Goal: Task Accomplishment & Management: Complete application form

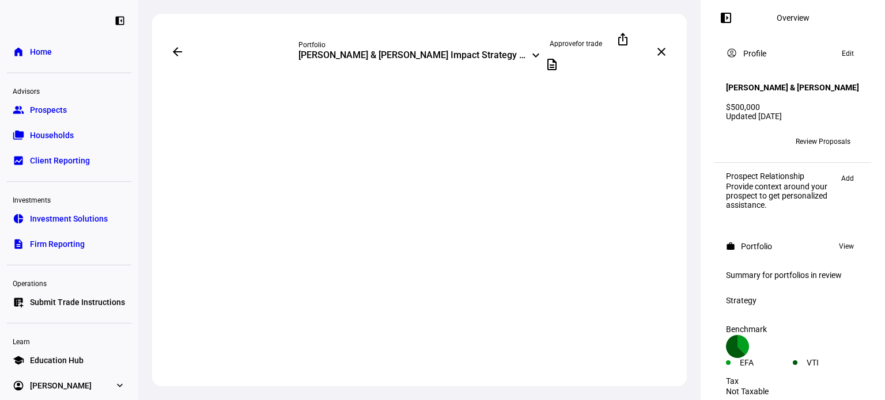
click at [60, 134] on span "Households" at bounding box center [52, 136] width 44 height 12
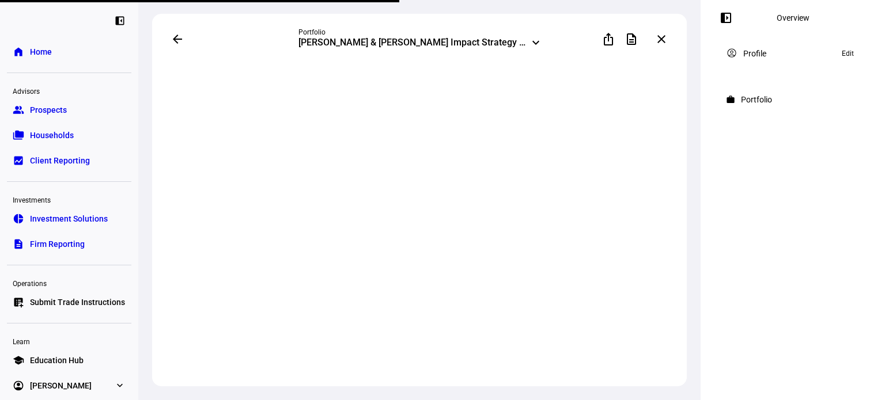
click at [148, 76] on div "arrow_back Portfolio [PERSON_NAME] & [PERSON_NAME] Impact Strategy - Higher Imp…" at bounding box center [419, 200] width 562 height 400
click at [51, 137] on span "Households" at bounding box center [52, 136] width 44 height 12
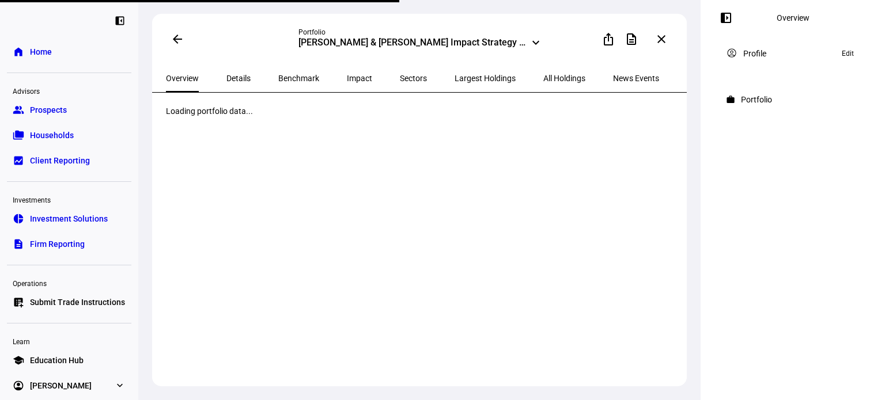
click at [51, 137] on span "Households" at bounding box center [52, 136] width 44 height 12
click at [60, 136] on span "Households" at bounding box center [52, 136] width 44 height 12
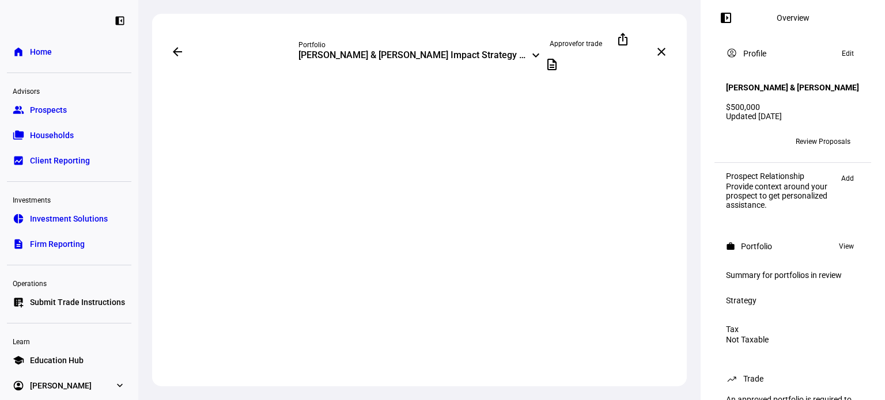
click at [38, 134] on span "Households" at bounding box center [52, 136] width 44 height 12
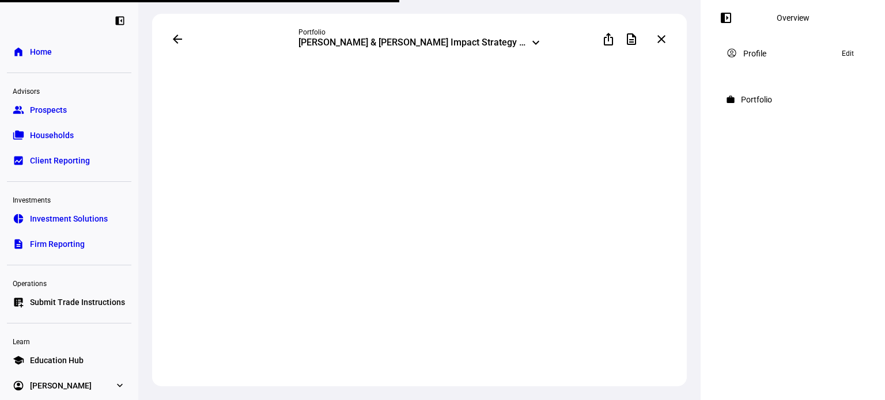
click at [83, 112] on link "group Prospects" at bounding box center [69, 109] width 124 height 23
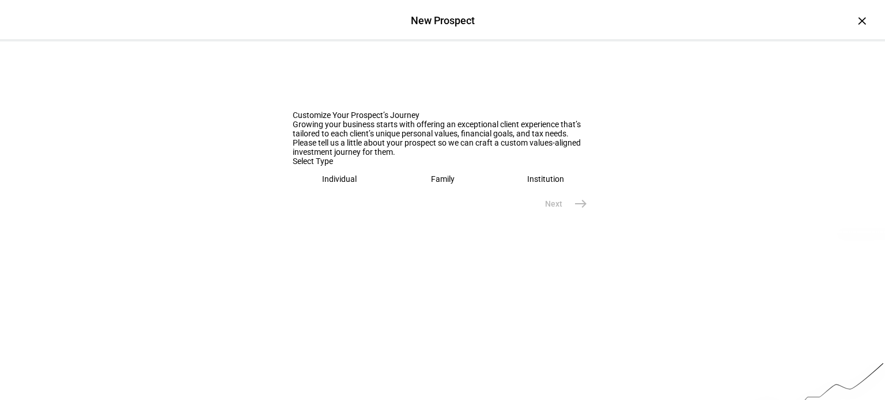
click at [363, 192] on eth-mega-radio-button "Individual" at bounding box center [340, 179] width 94 height 26
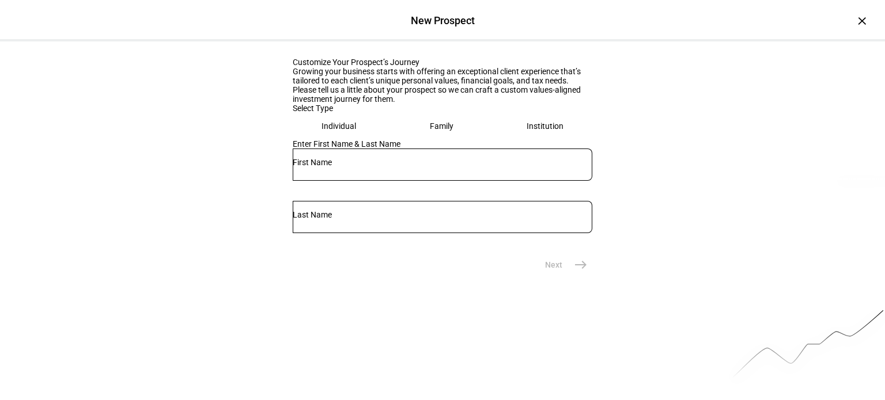
scroll to position [115, 0]
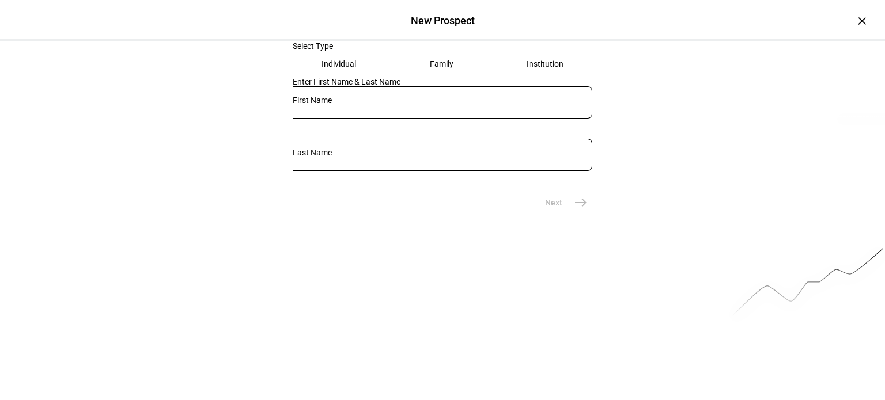
click at [372, 119] on div at bounding box center [443, 102] width 300 height 32
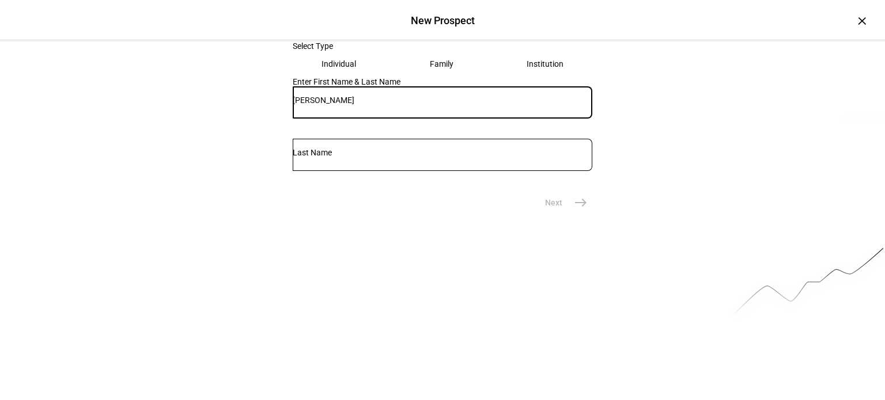
type input "[PERSON_NAME]"
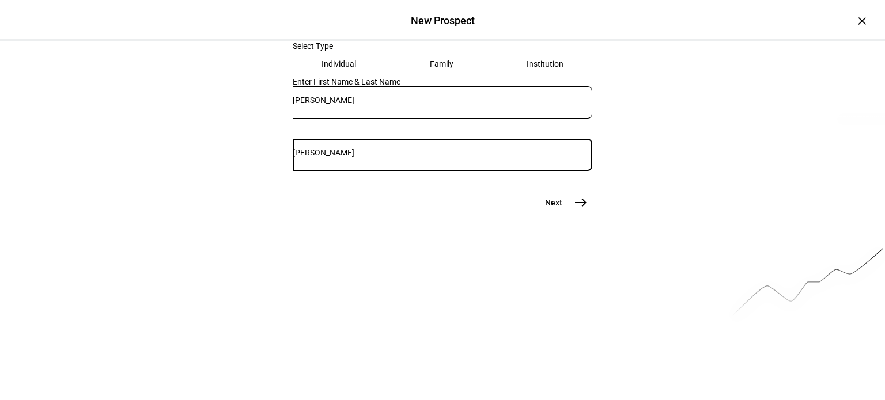
type input "[PERSON_NAME]"
click at [582, 210] on mat-icon "east" at bounding box center [581, 203] width 14 height 14
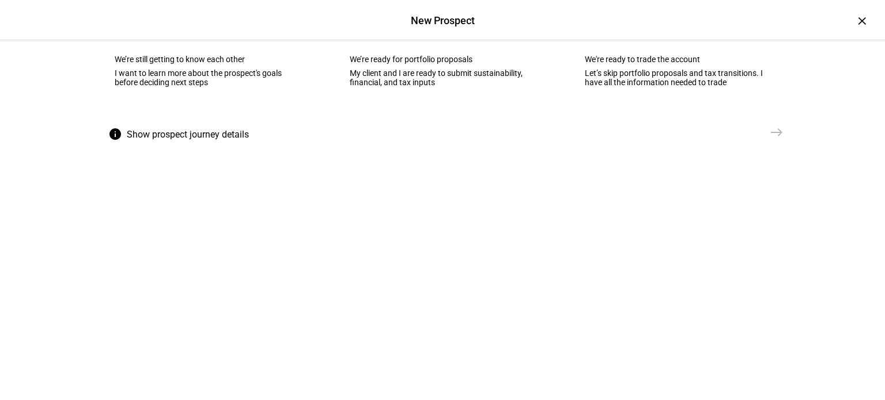
click at [232, 118] on eth-mega-radio-button "waving_hand We’re still getting to know each other I want to learn more about t…" at bounding box center [207, 63] width 221 height 116
click at [770, 139] on mat-icon "east" at bounding box center [777, 133] width 14 height 14
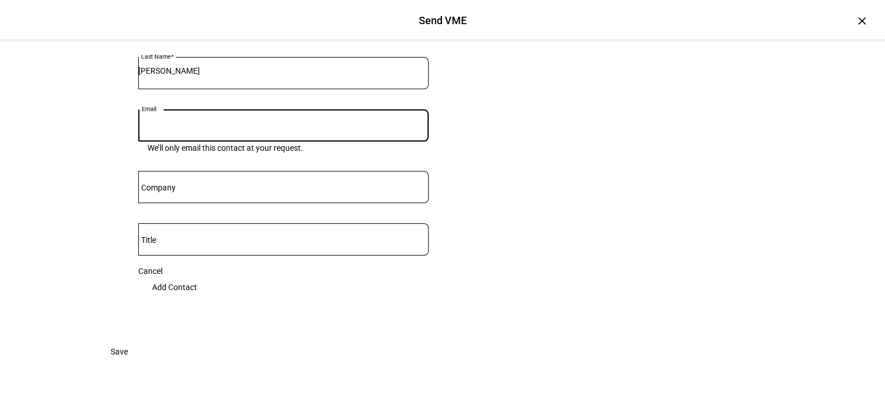
click at [207, 128] on input "Email" at bounding box center [283, 123] width 290 height 9
paste input "[EMAIL_ADDRESS][DOMAIN_NAME]"
drag, startPoint x: 147, startPoint y: 218, endPoint x: 93, endPoint y: 219, distance: 54.7
click at [97, 219] on eth-form-card "Understand your clients’ values The Values Mapping Exercise (VME) is a short qu…" at bounding box center [442, 133] width 691 height 414
type input "[EMAIL_ADDRESS][DOMAIN_NAME]"
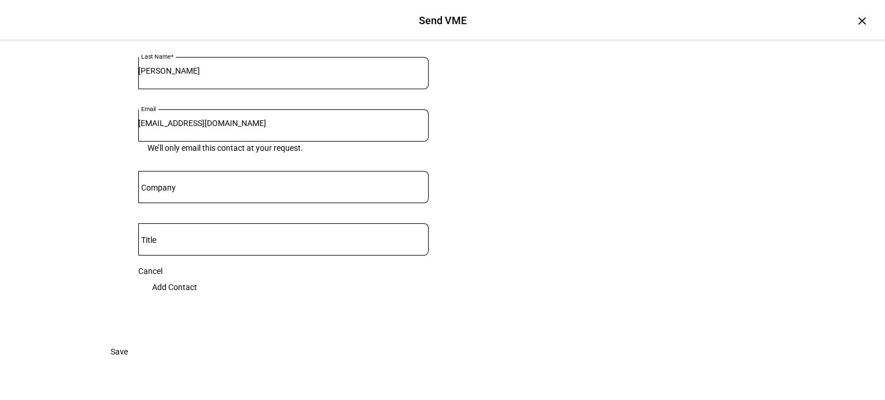
click at [97, 219] on eth-form-card "Understand your clients’ values The Values Mapping Exercise (VME) is a short qu…" at bounding box center [442, 133] width 691 height 414
click at [197, 299] on span "Add Contact" at bounding box center [174, 287] width 45 height 23
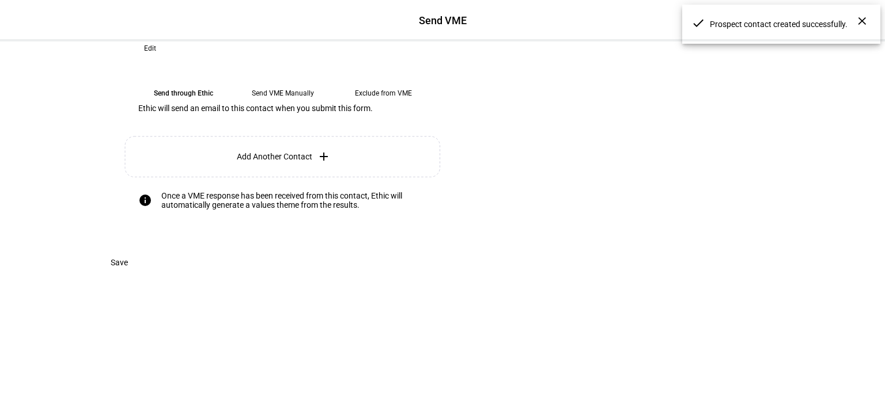
click at [267, 104] on eth-mega-radio-button "Send VME Manually" at bounding box center [282, 93] width 91 height 21
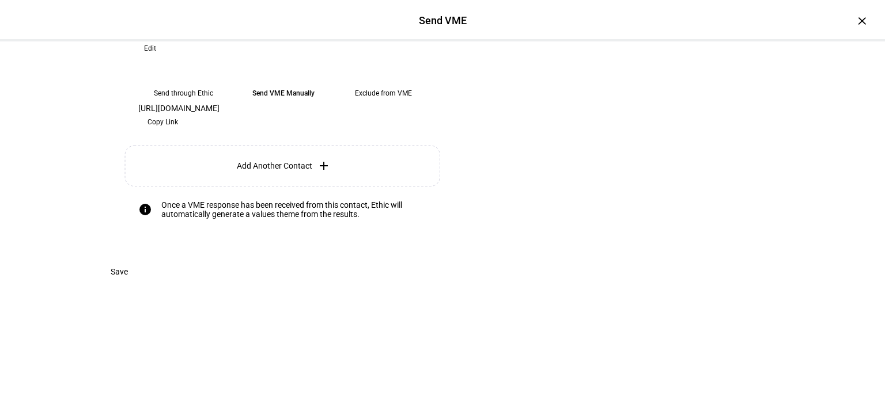
click at [178, 131] on span "Copy Link" at bounding box center [162, 122] width 31 height 18
